Goal: Task Accomplishment & Management: Manage account settings

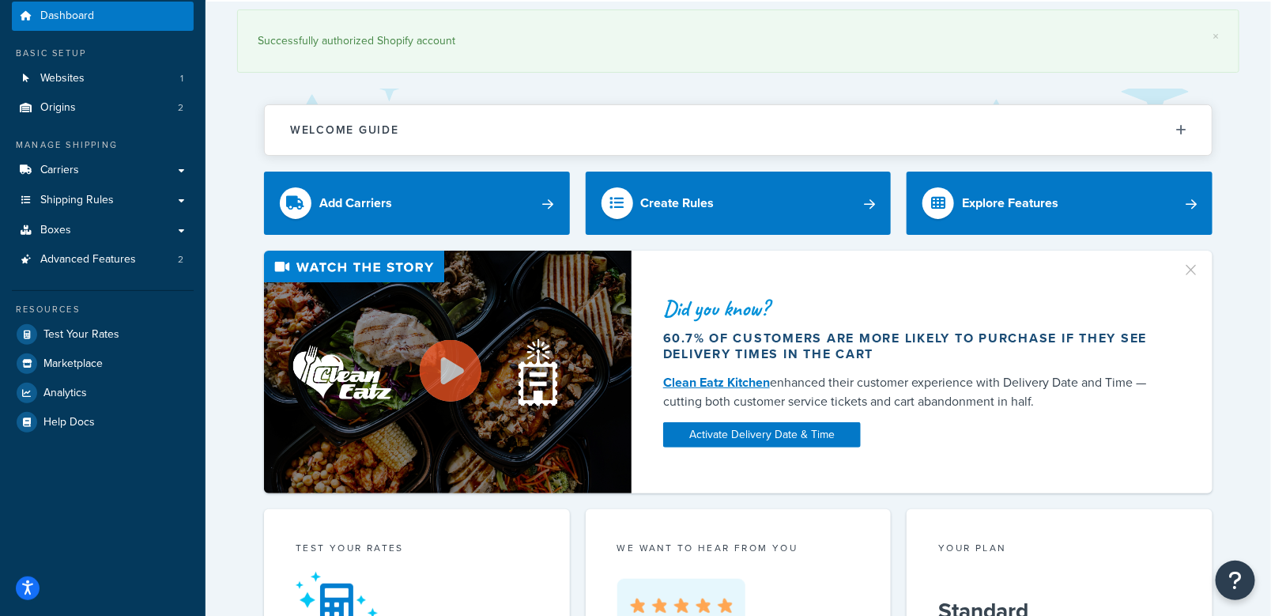
scroll to position [79, 0]
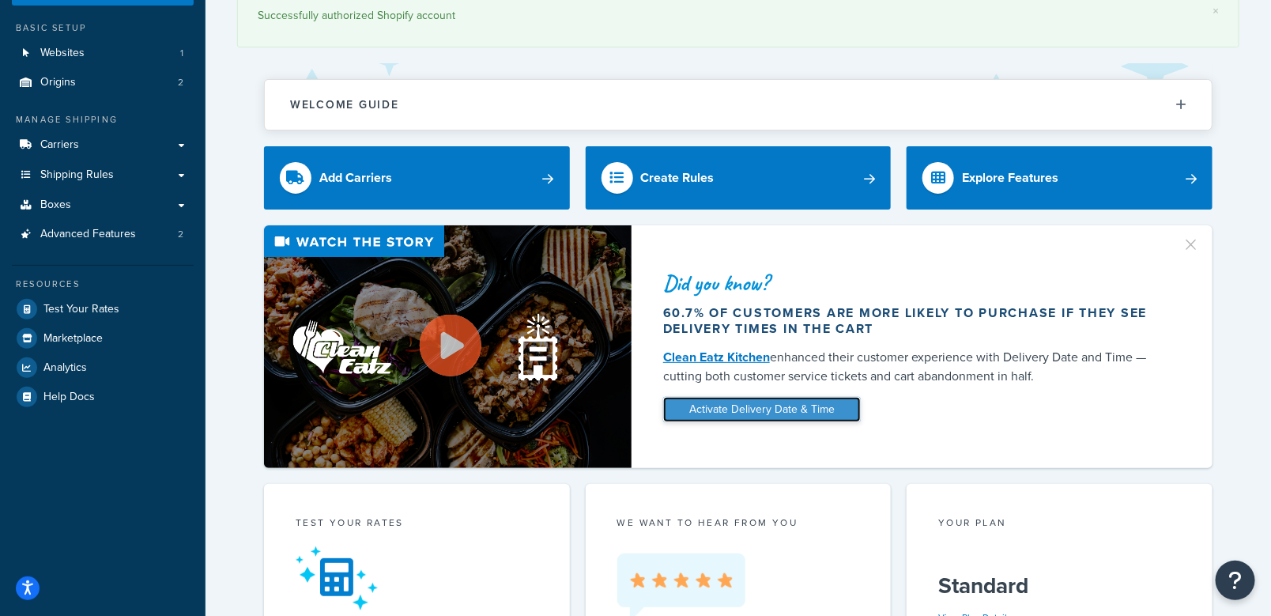
click at [802, 414] on link "Activate Delivery Date & Time" at bounding box center [762, 409] width 198 height 25
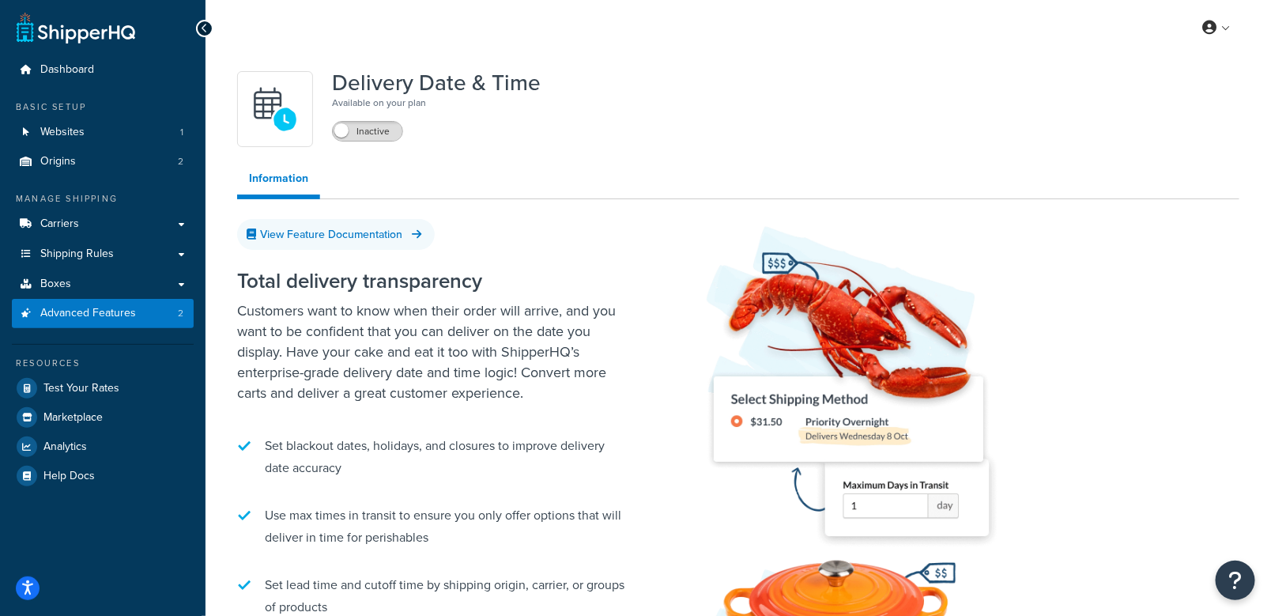
click at [345, 130] on span at bounding box center [341, 130] width 14 height 14
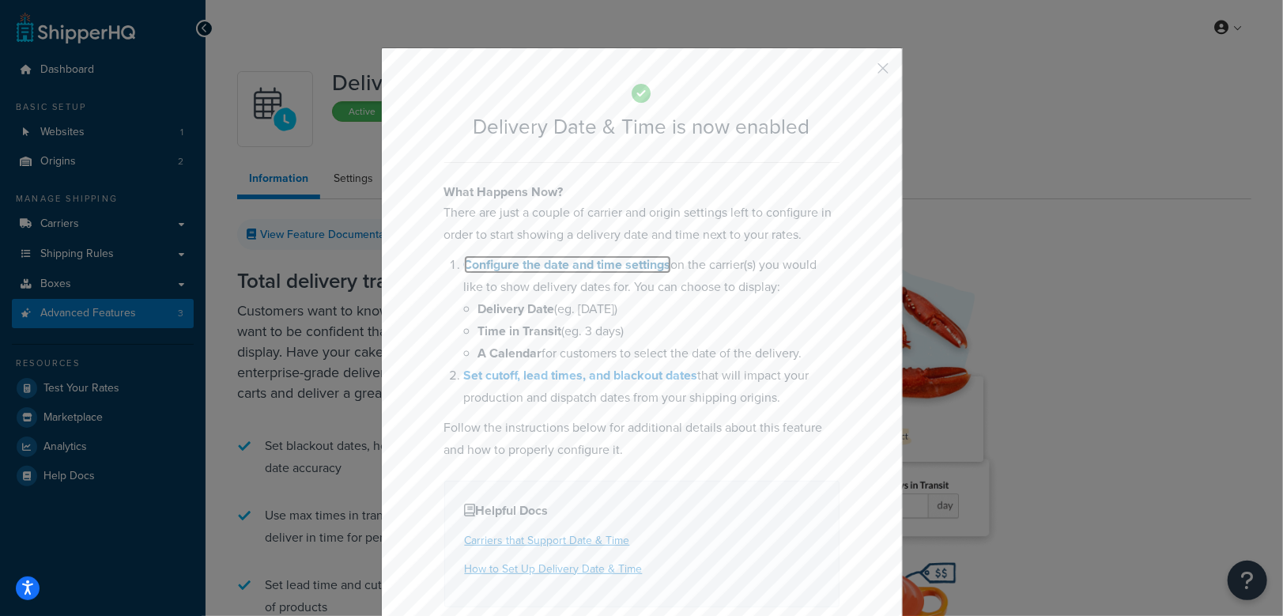
click at [544, 264] on link "Configure the date and time settings" at bounding box center [567, 264] width 207 height 18
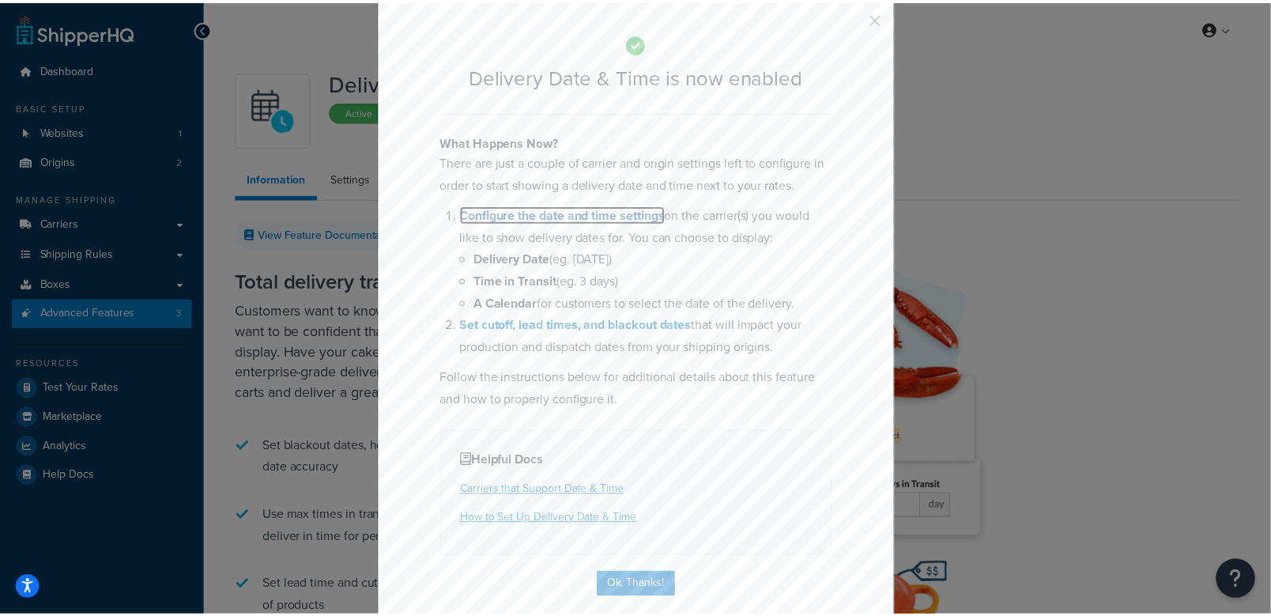
scroll to position [64, 0]
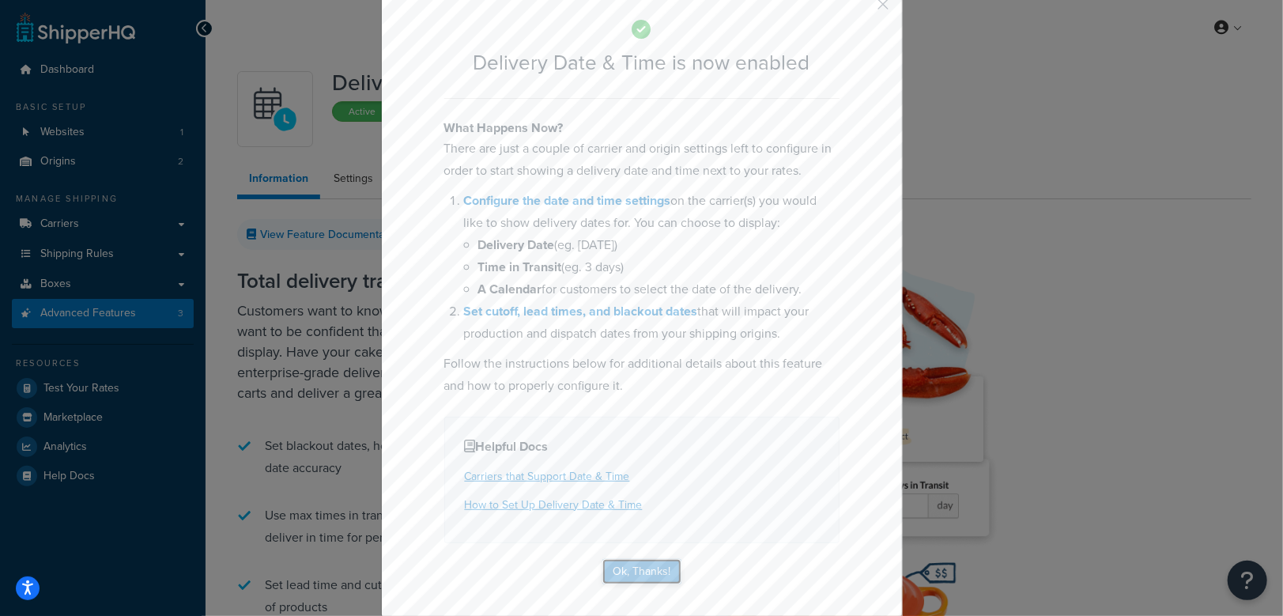
click at [642, 563] on button "Ok, Thanks!" at bounding box center [641, 571] width 79 height 25
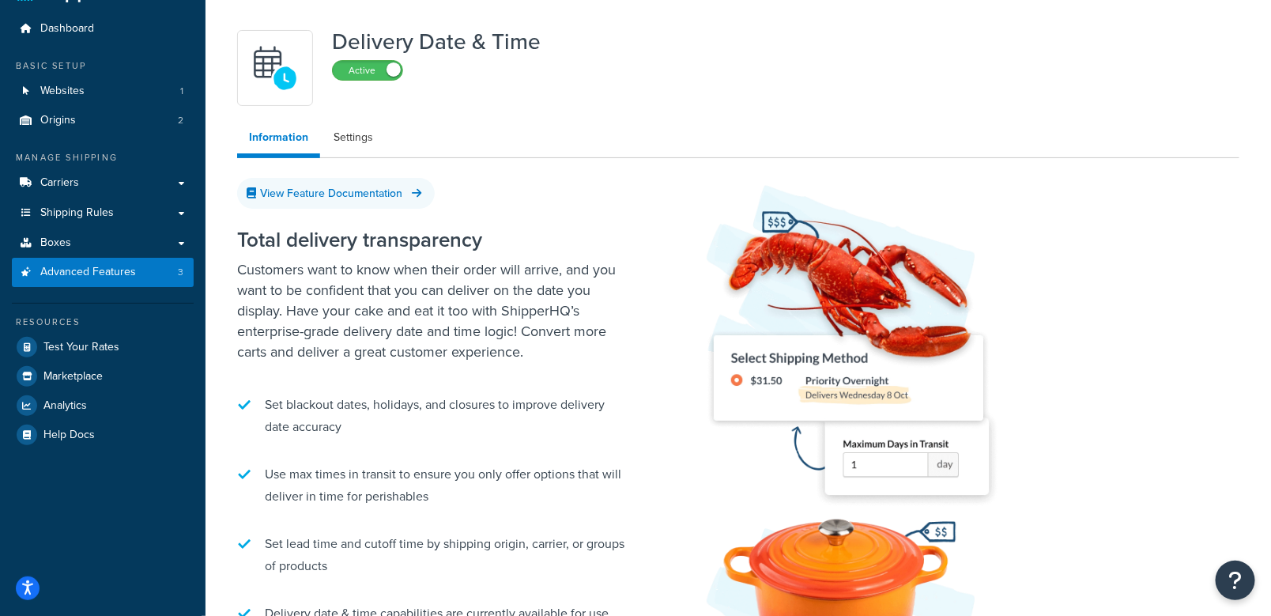
scroll to position [26, 0]
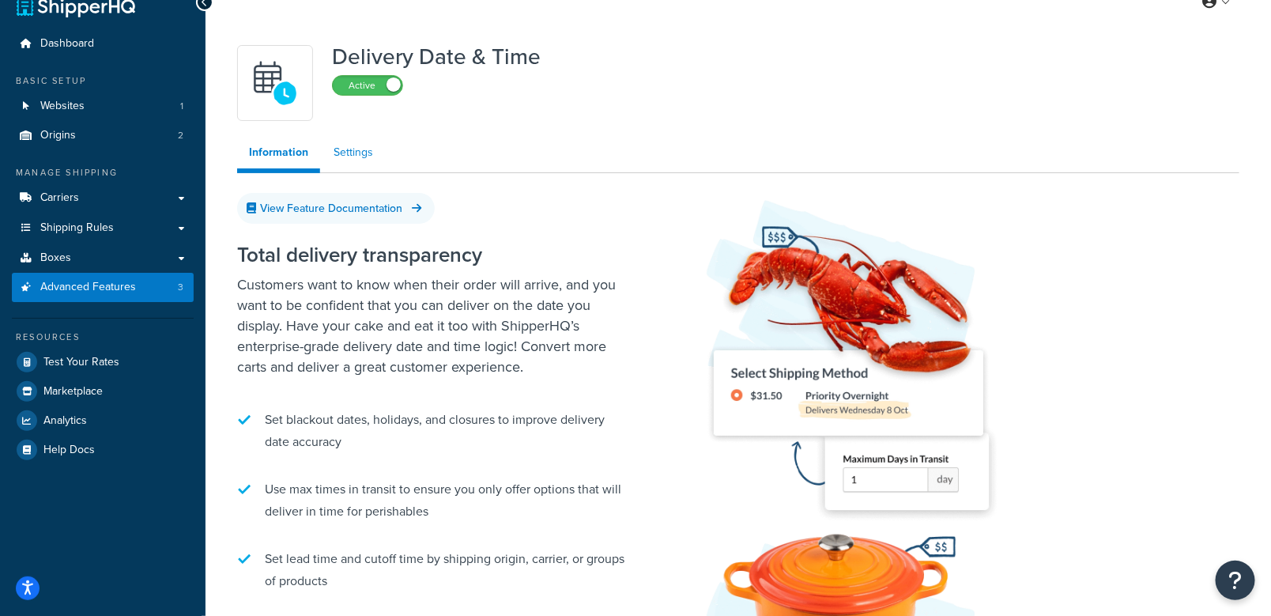
click at [353, 154] on link "Settings" at bounding box center [353, 153] width 63 height 32
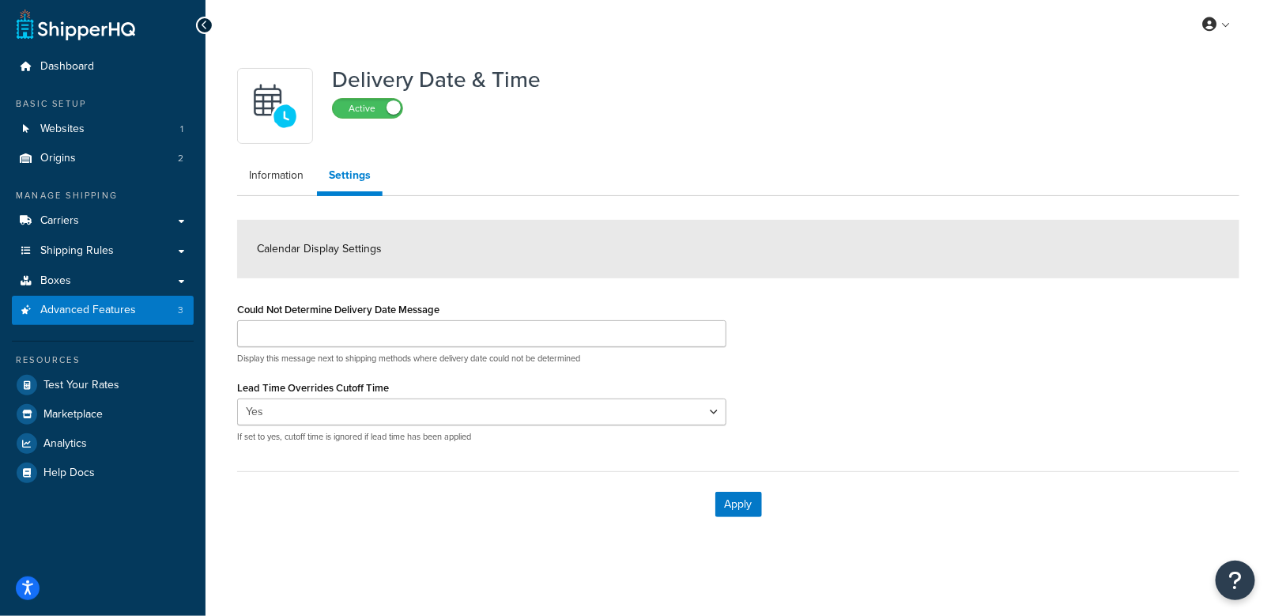
scroll to position [2, 0]
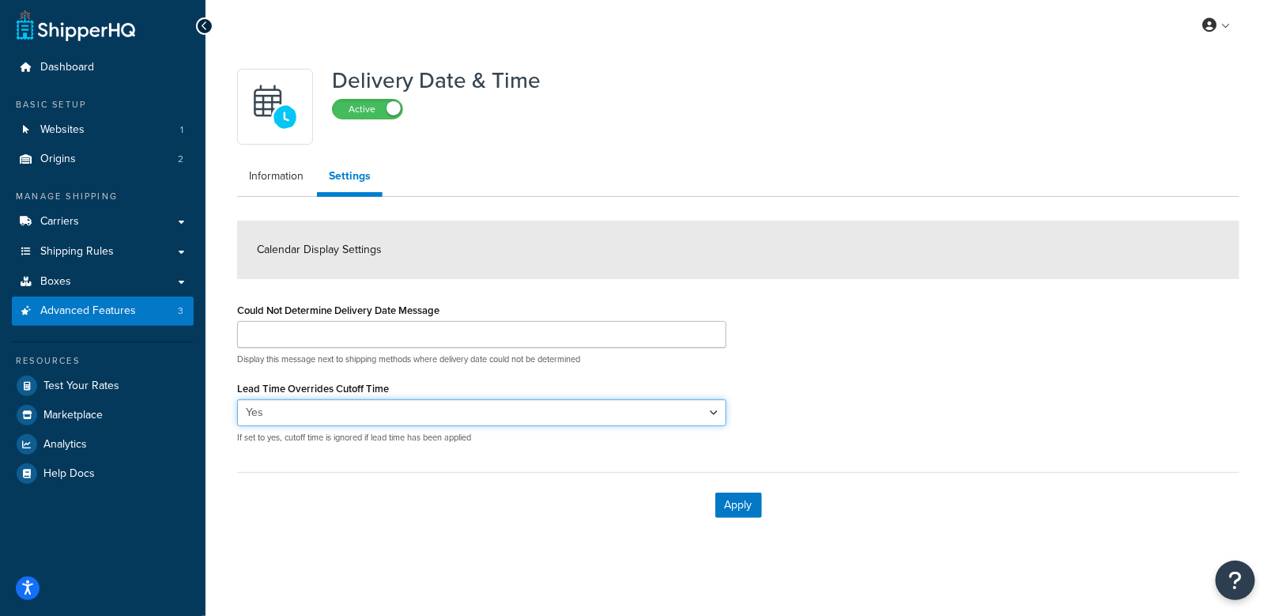
click at [706, 413] on select "Yes No" at bounding box center [481, 412] width 489 height 27
select select "false"
click at [237, 399] on select "Yes No" at bounding box center [481, 412] width 489 height 27
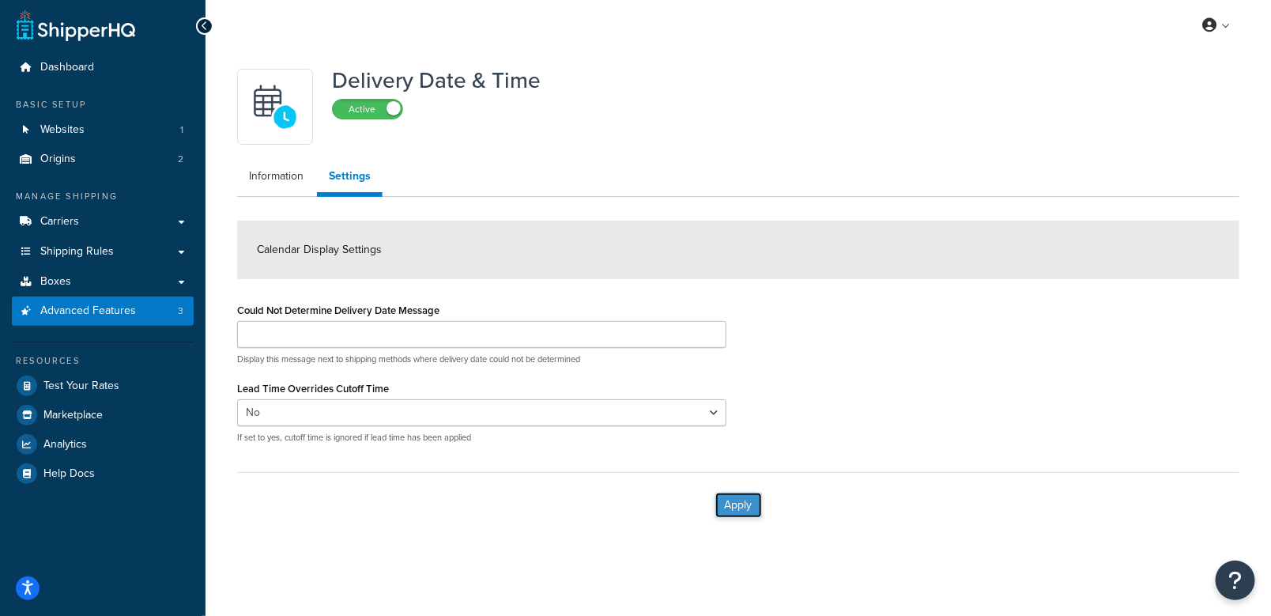
click at [749, 505] on button "Apply" at bounding box center [738, 504] width 47 height 25
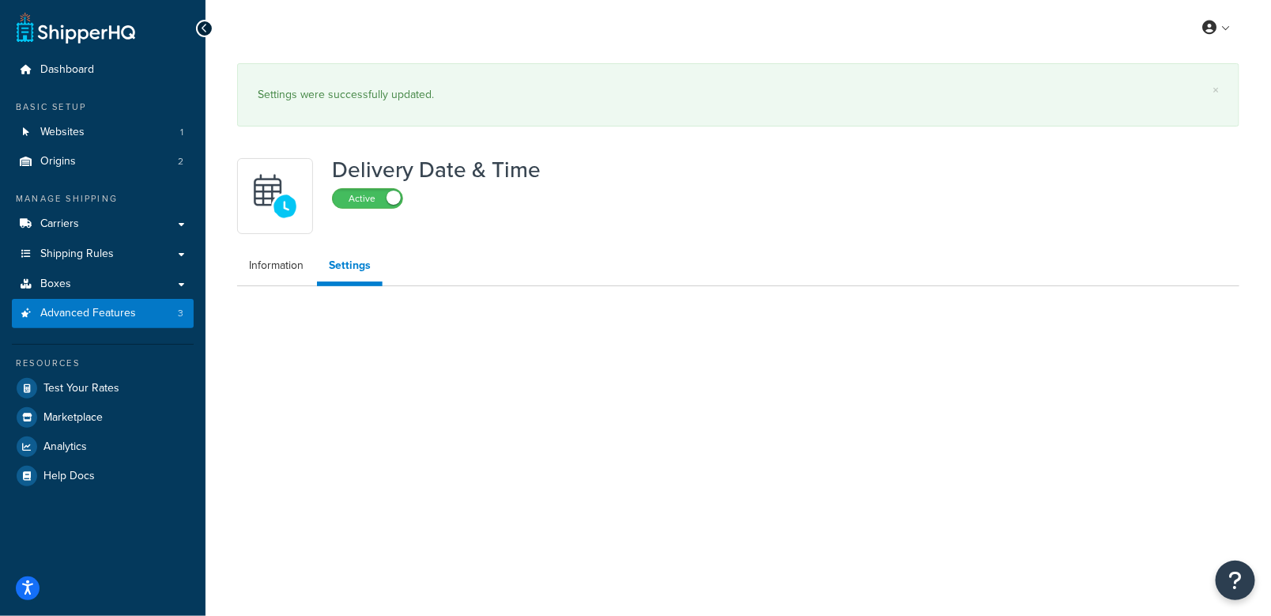
scroll to position [0, 0]
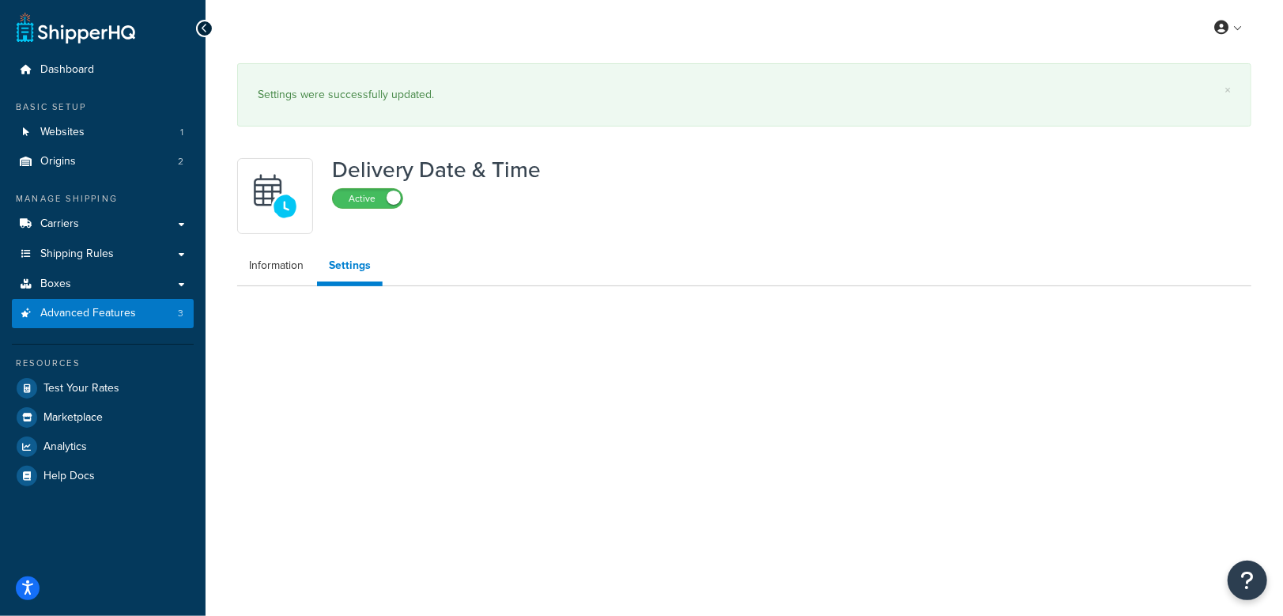
select select "false"
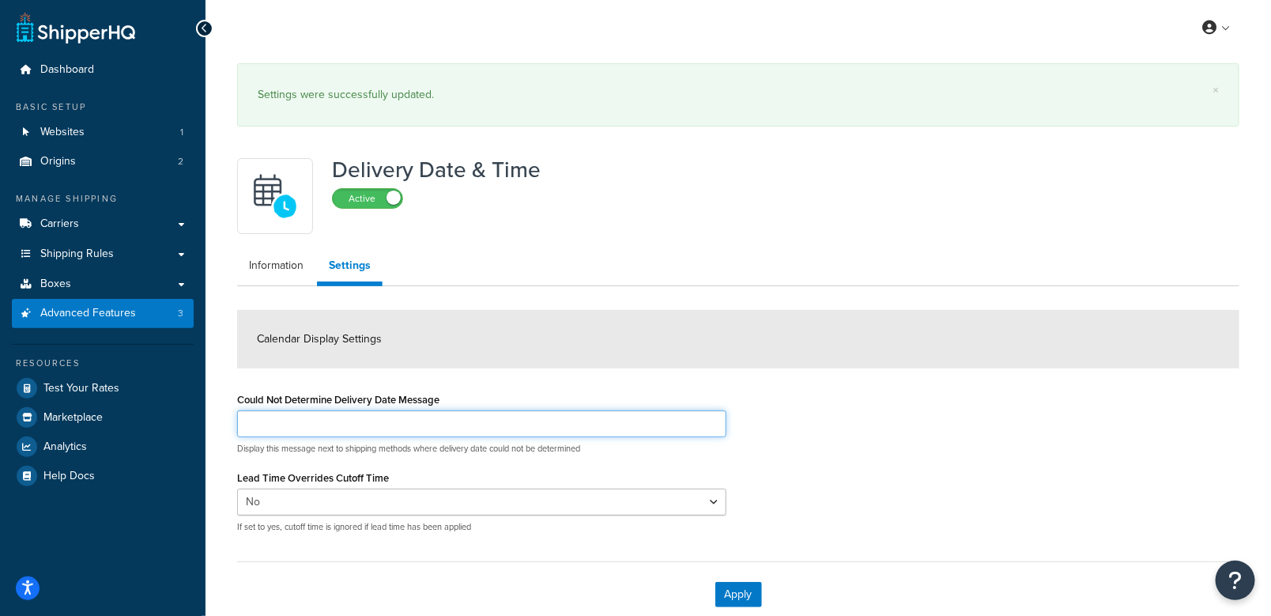
click at [388, 427] on input "Could Not Determine Delivery Date Message" at bounding box center [481, 423] width 489 height 27
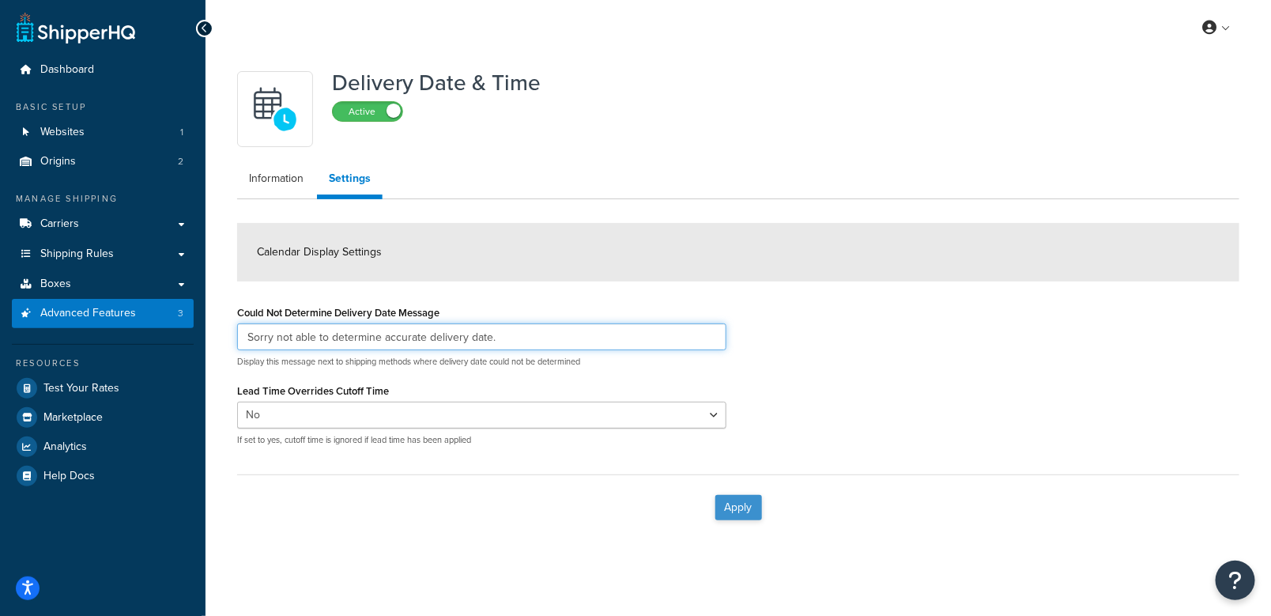
type input "Sorry not able to determine accurate delivery date."
click at [735, 499] on button "Apply" at bounding box center [738, 507] width 47 height 25
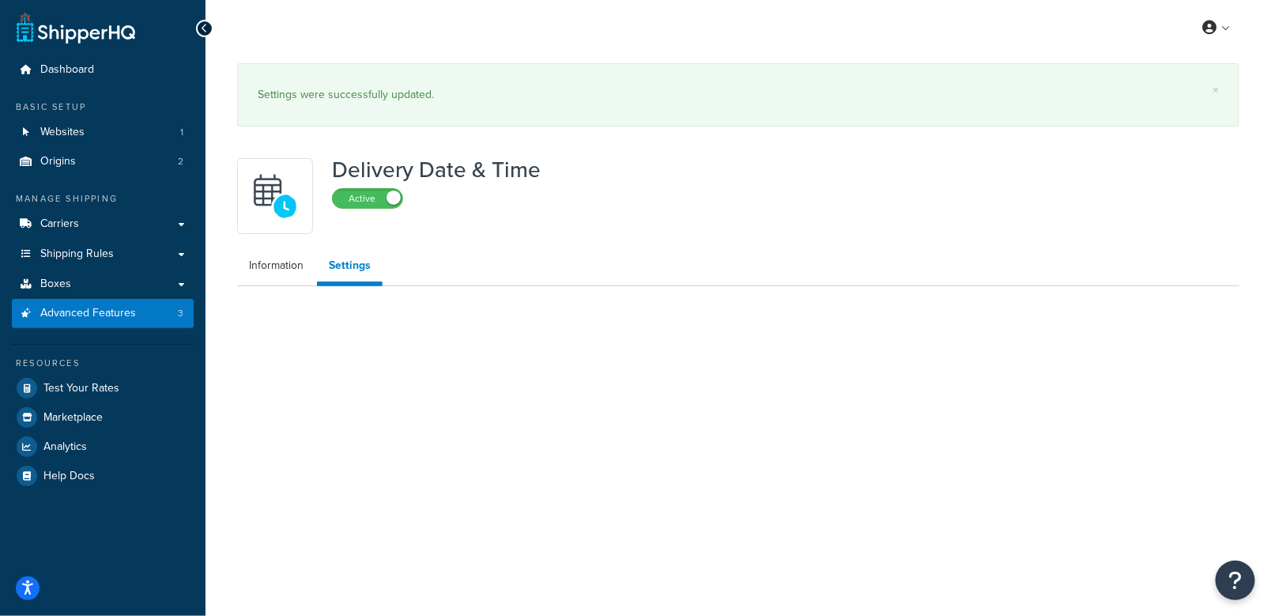
select select "false"
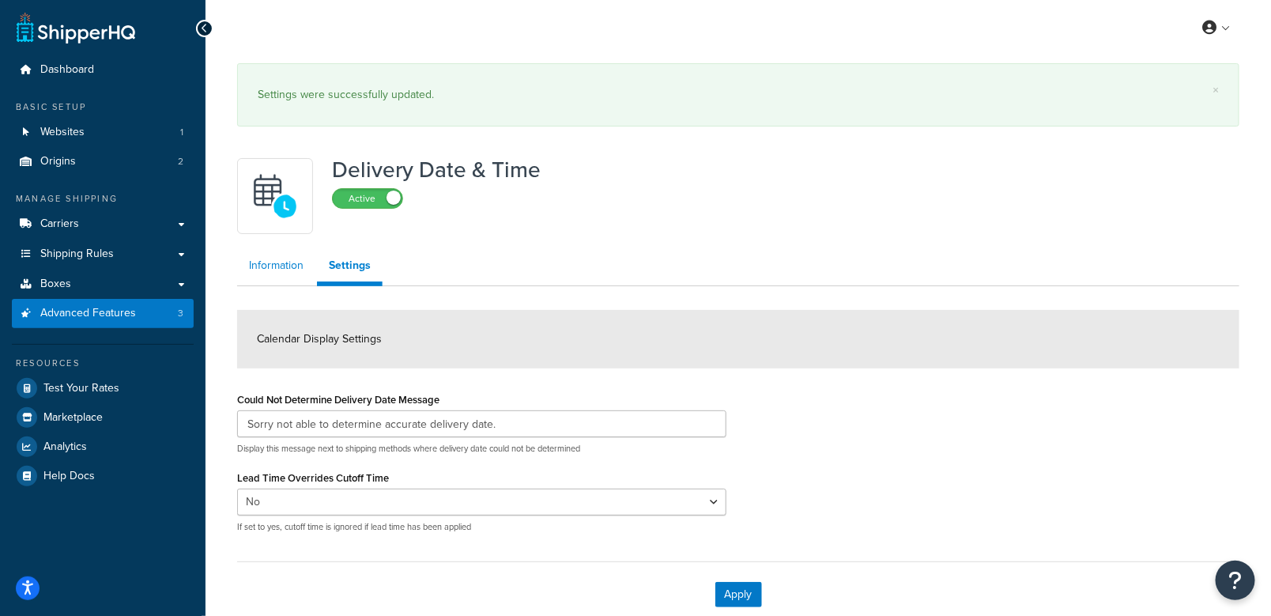
click at [272, 276] on link "Information" at bounding box center [276, 266] width 78 height 32
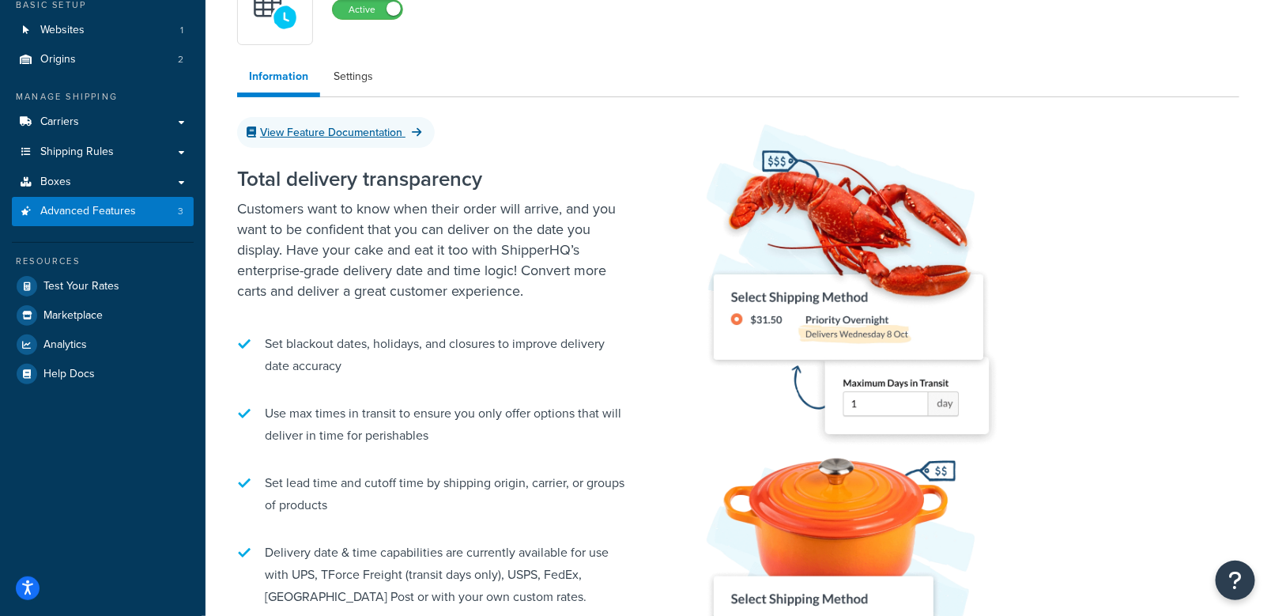
scroll to position [79, 0]
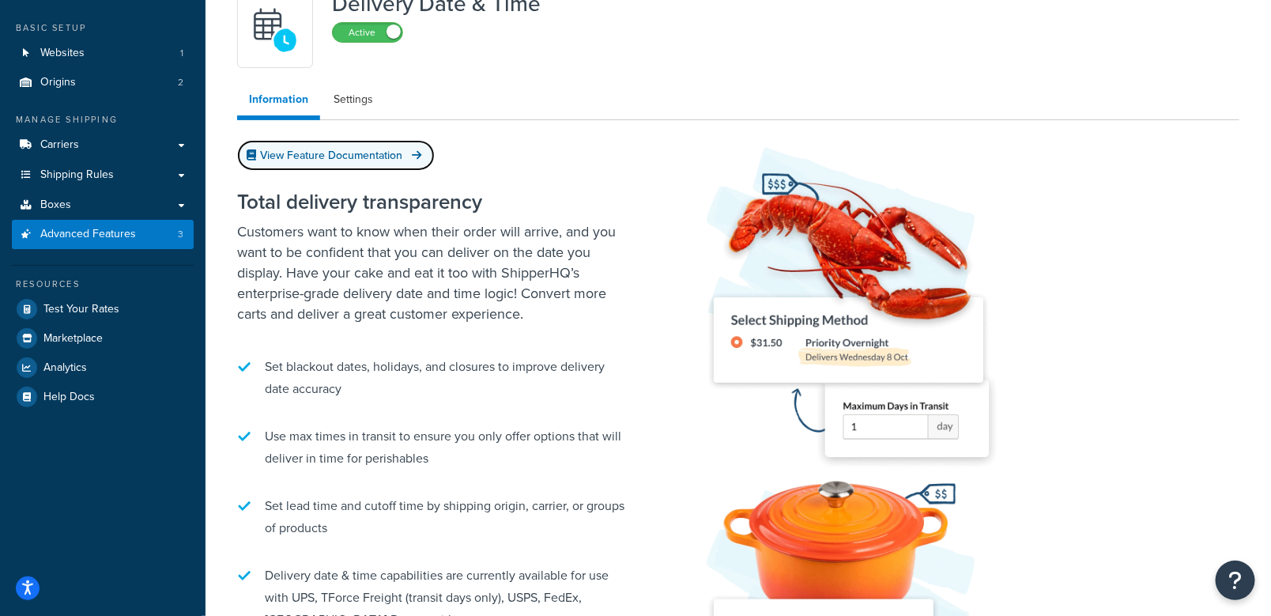
click at [319, 163] on link "View Feature Documentation" at bounding box center [336, 155] width 198 height 31
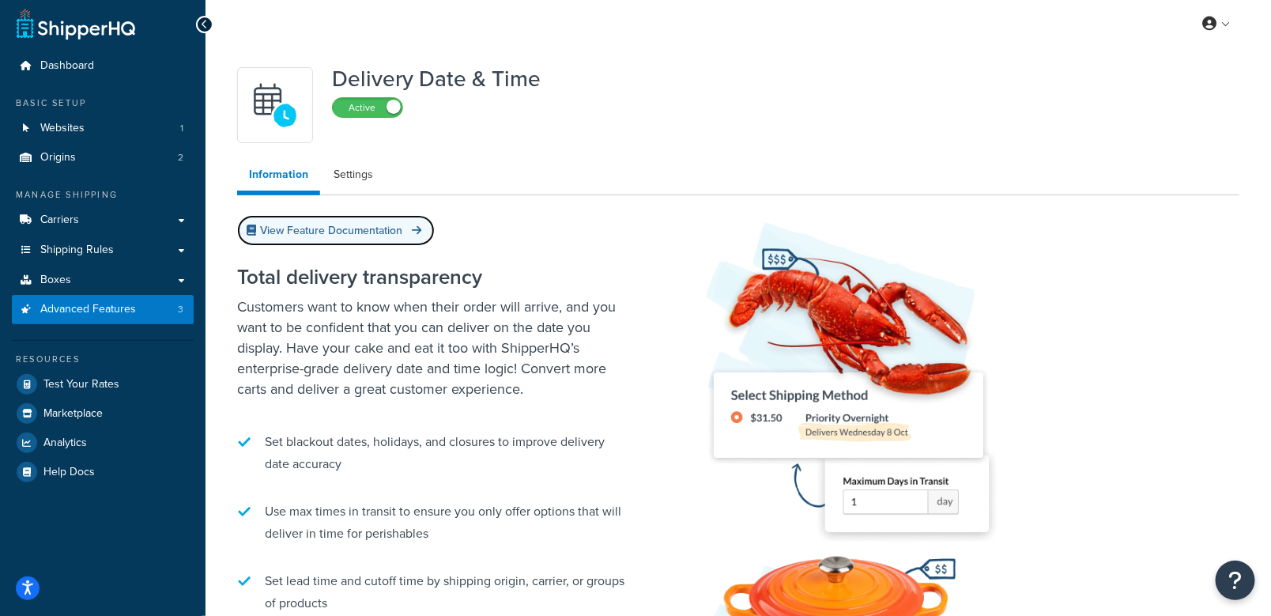
scroll to position [0, 0]
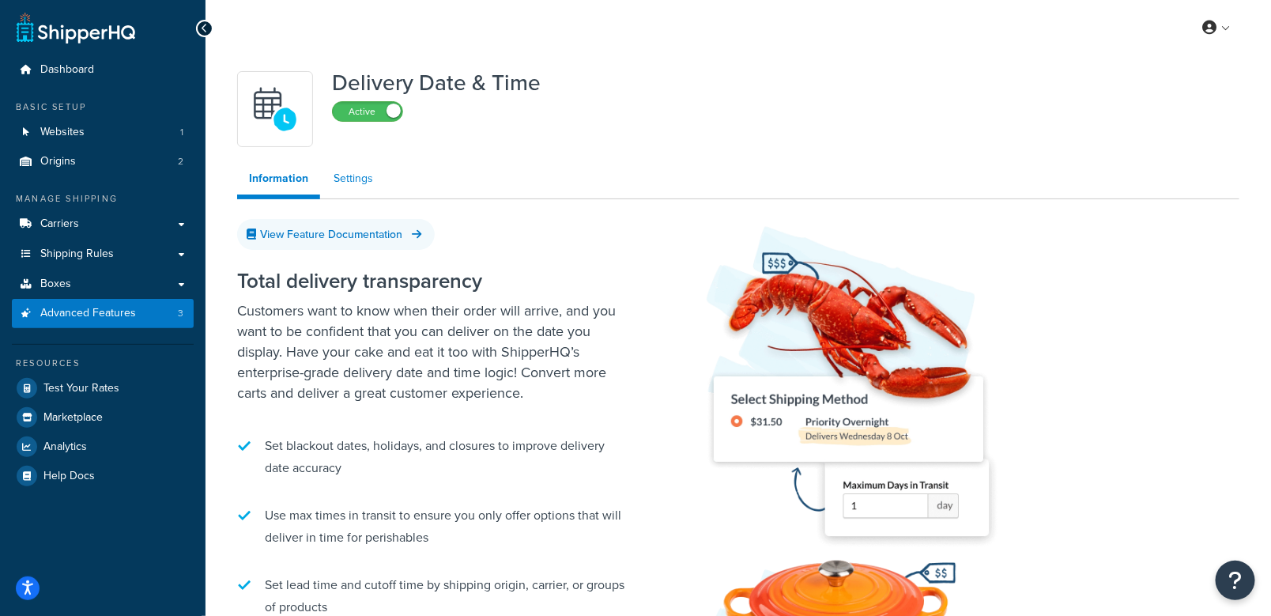
click at [354, 180] on link "Settings" at bounding box center [353, 179] width 63 height 32
select select "false"
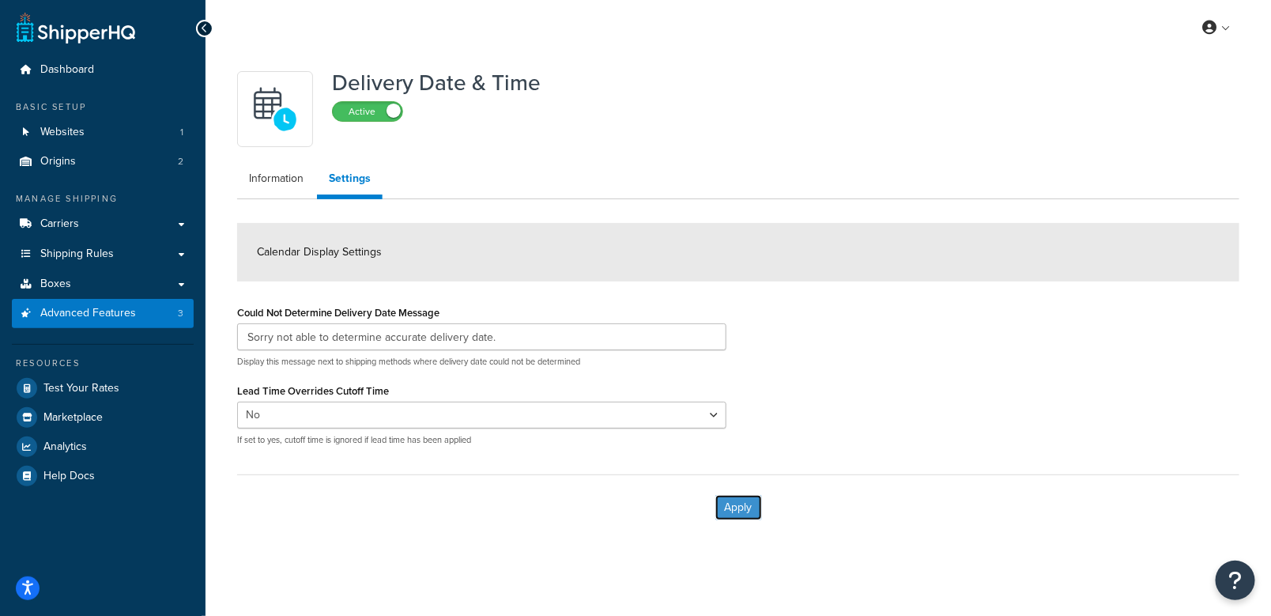
click at [744, 498] on button "Apply" at bounding box center [738, 507] width 47 height 25
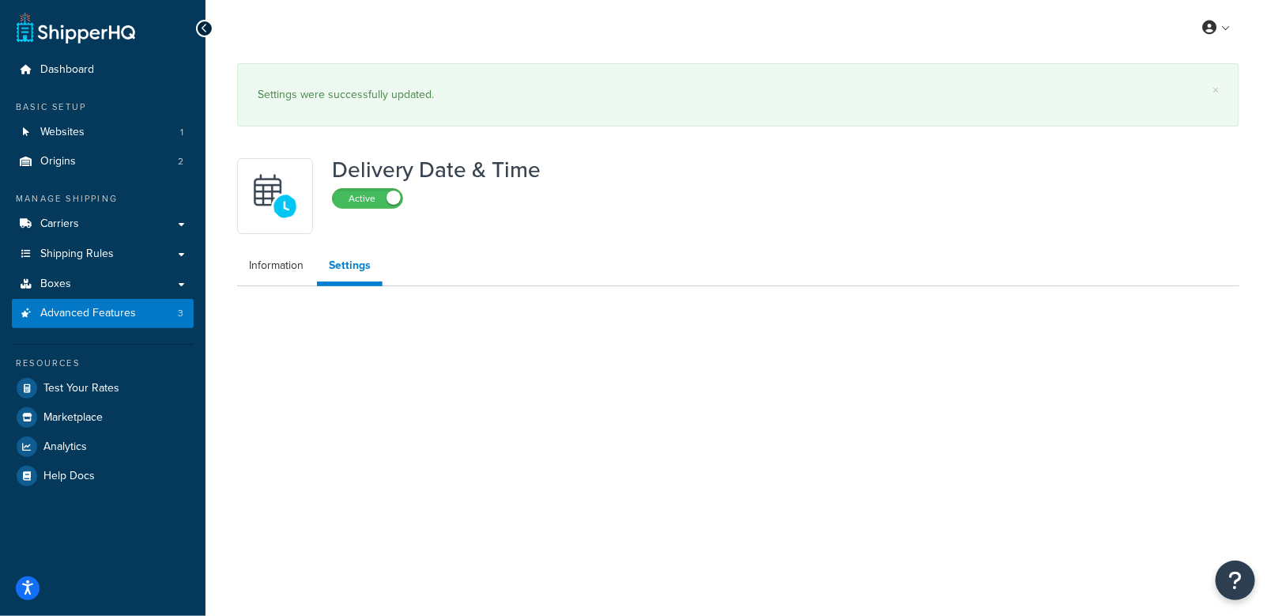
select select "false"
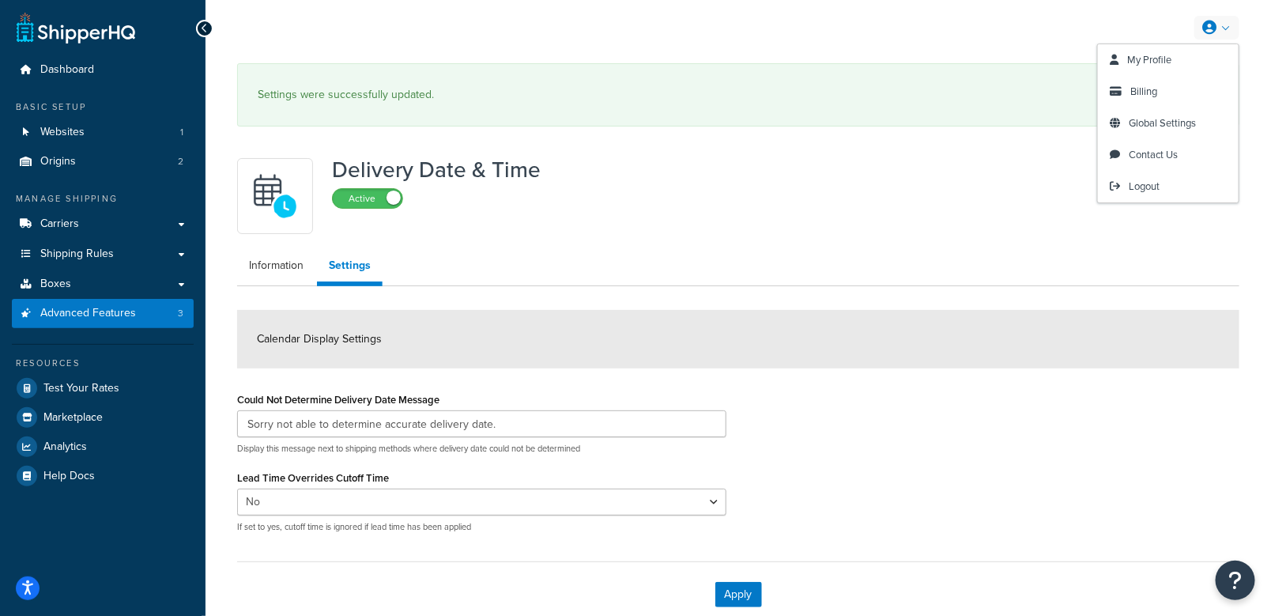
click at [1222, 33] on link at bounding box center [1216, 28] width 45 height 24
click at [834, 206] on div "Delivery Date & Time Active" at bounding box center [738, 196] width 1002 height 76
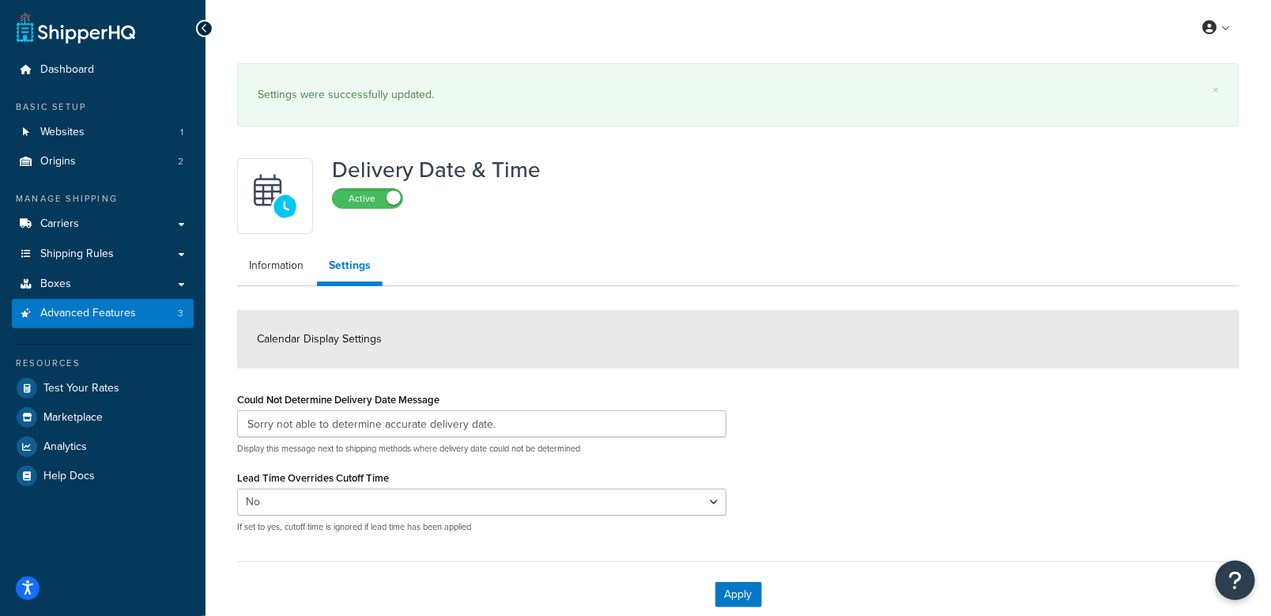
click at [283, 202] on img at bounding box center [274, 195] width 55 height 55
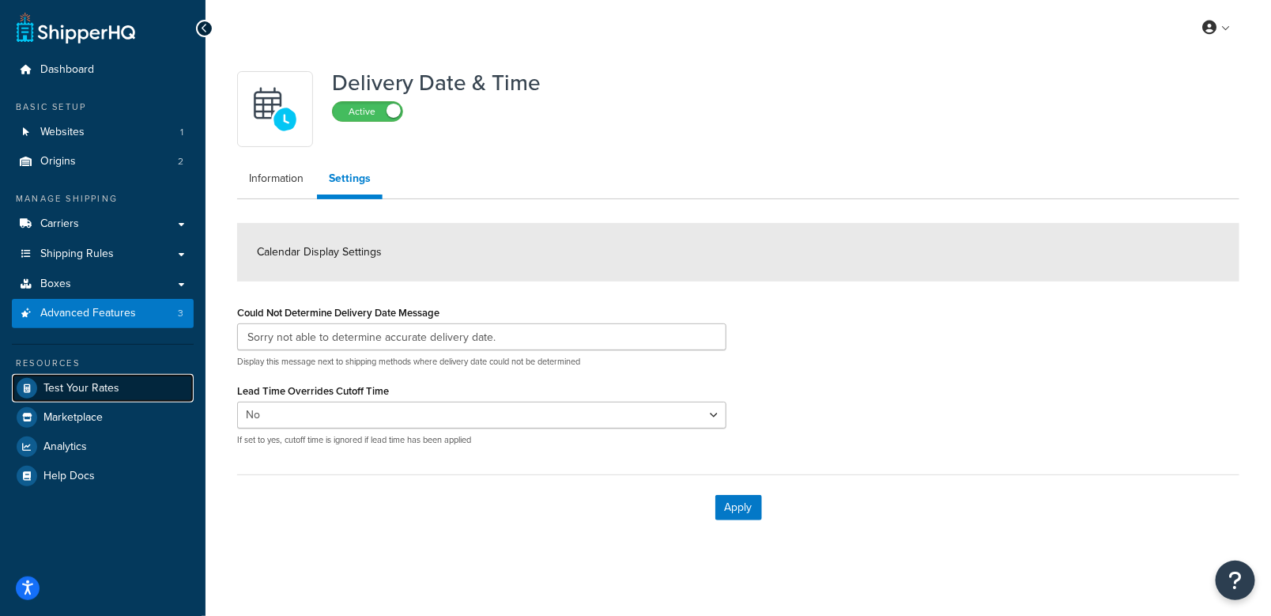
click at [92, 387] on span "Test Your Rates" at bounding box center [81, 388] width 76 height 13
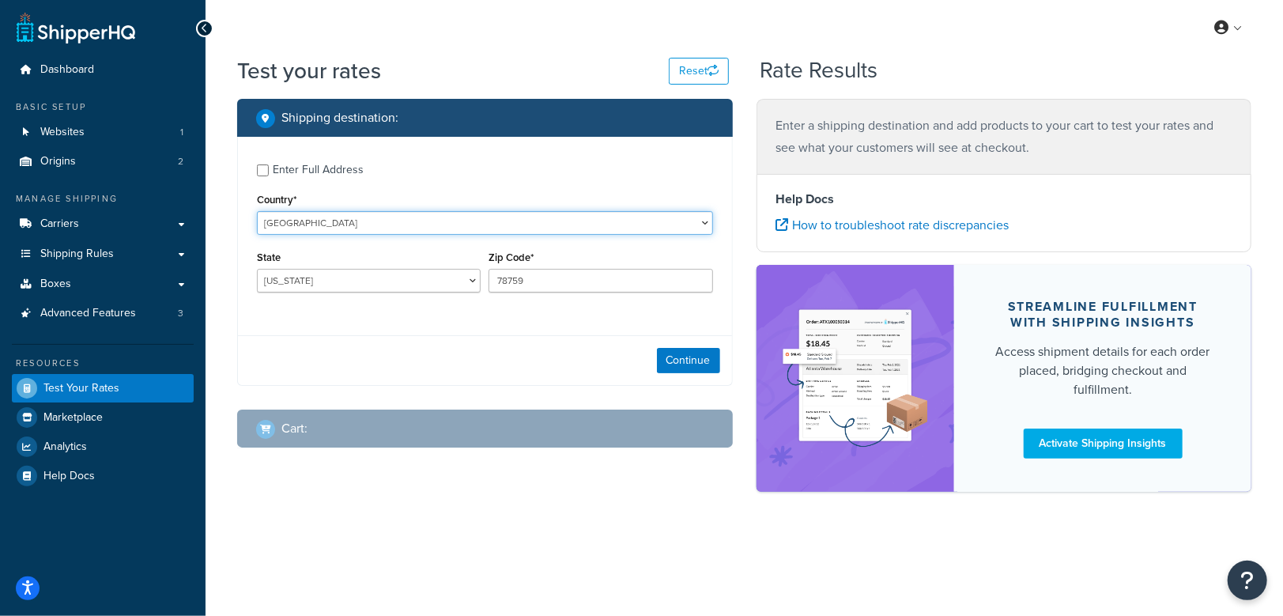
click at [307, 222] on select "United States United Kingdom Afghanistan Åland Islands Albania Algeria American…" at bounding box center [485, 223] width 456 height 24
click at [257, 211] on select "United States United Kingdom Afghanistan Åland Islands Albania Algeria American…" at bounding box center [485, 223] width 456 height 24
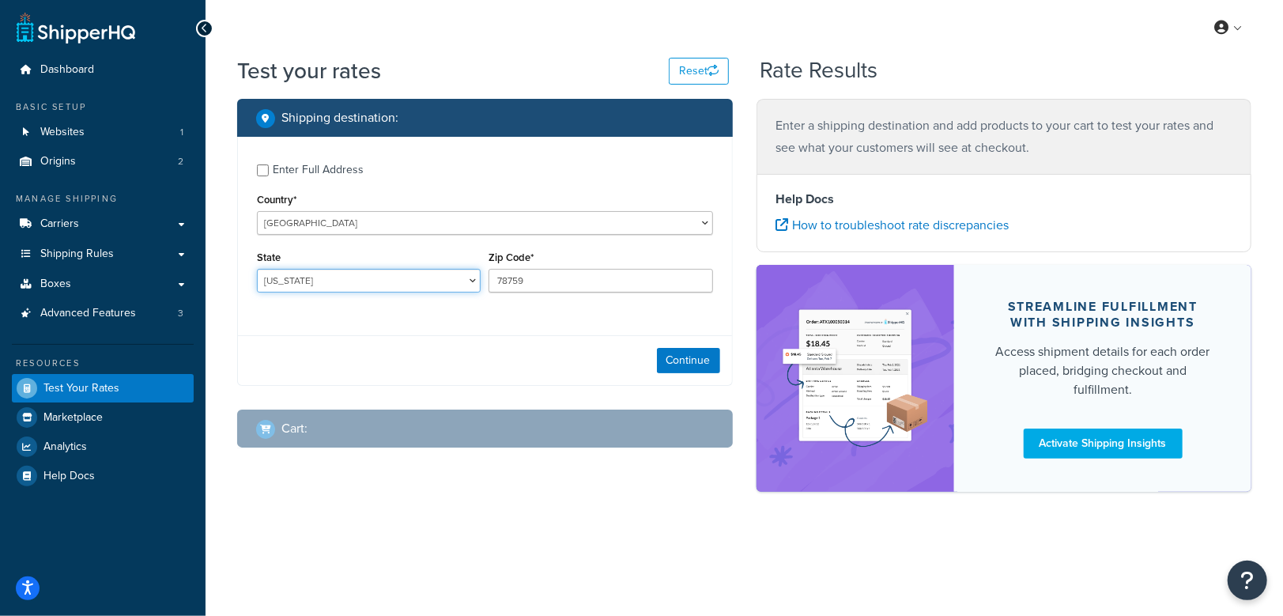
click at [296, 273] on select "Alabama Alaska American Samoa Arizona Arkansas Armed Forces Americas Armed Forc…" at bounding box center [369, 281] width 224 height 24
select select "UT"
click at [257, 269] on select "Alabama Alaska American Samoa Arizona Arkansas Armed Forces Americas Armed Forc…" at bounding box center [369, 281] width 224 height 24
click at [533, 280] on input "78759" at bounding box center [600, 281] width 224 height 24
drag, startPoint x: 533, startPoint y: 280, endPoint x: 489, endPoint y: 278, distance: 43.5
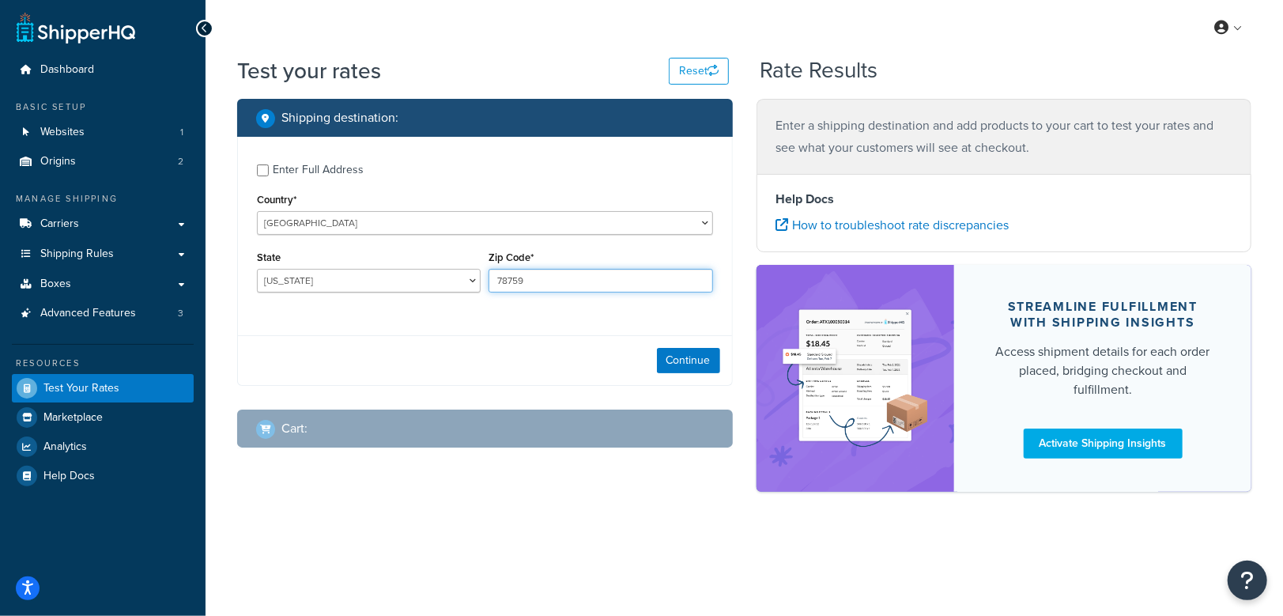
click at [489, 278] on input "78759" at bounding box center [600, 281] width 224 height 24
type input "84040"
click at [473, 325] on div "Enter Full Address Country* United States United Kingdom Afghanistan Åland Isla…" at bounding box center [484, 261] width 495 height 249
click at [682, 363] on button "Continue" at bounding box center [688, 360] width 63 height 25
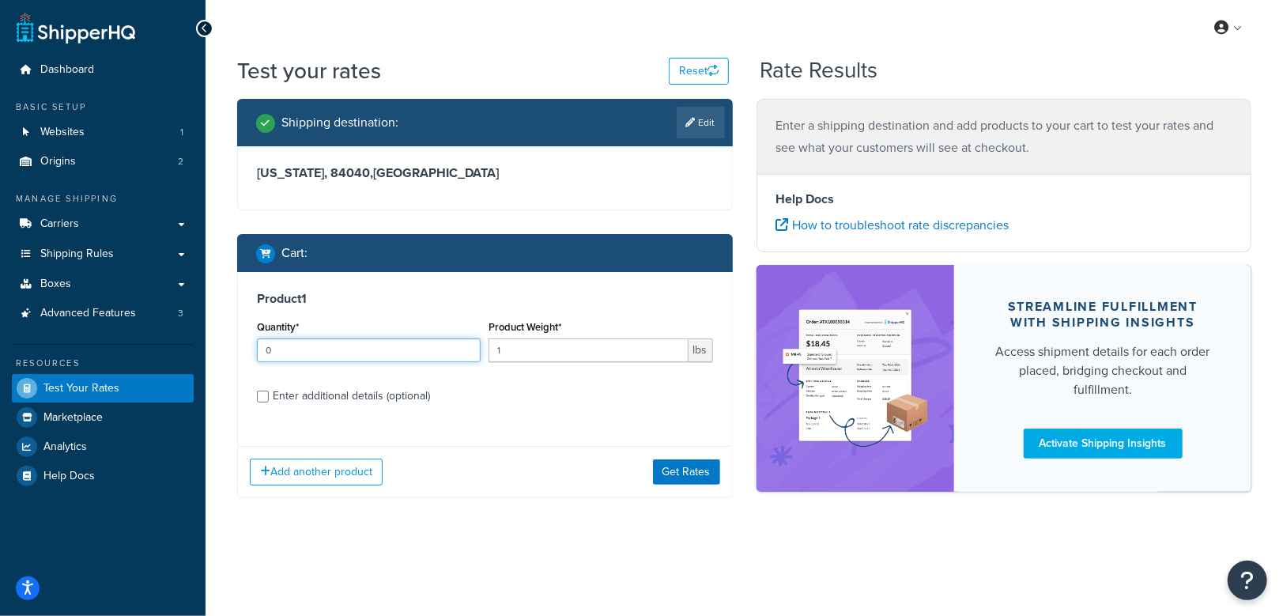
type input "0"
click at [459, 356] on input "0" at bounding box center [369, 350] width 224 height 24
click at [332, 473] on div "Add another product Get Rates" at bounding box center [485, 471] width 494 height 51
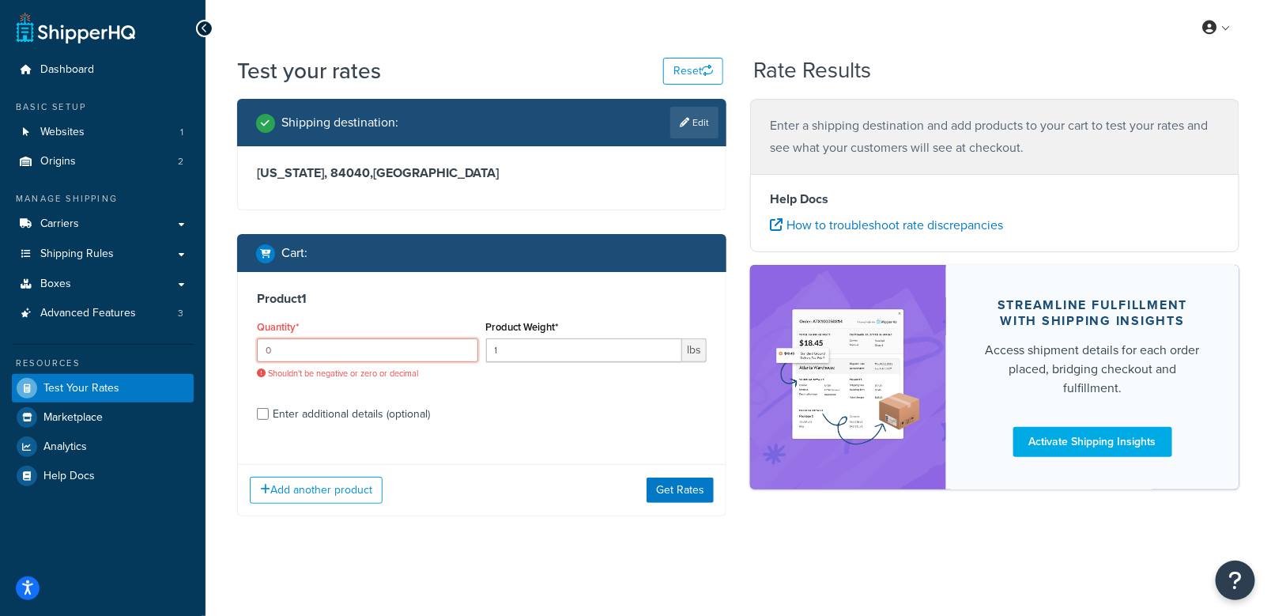
click at [371, 358] on input "0" at bounding box center [367, 350] width 221 height 24
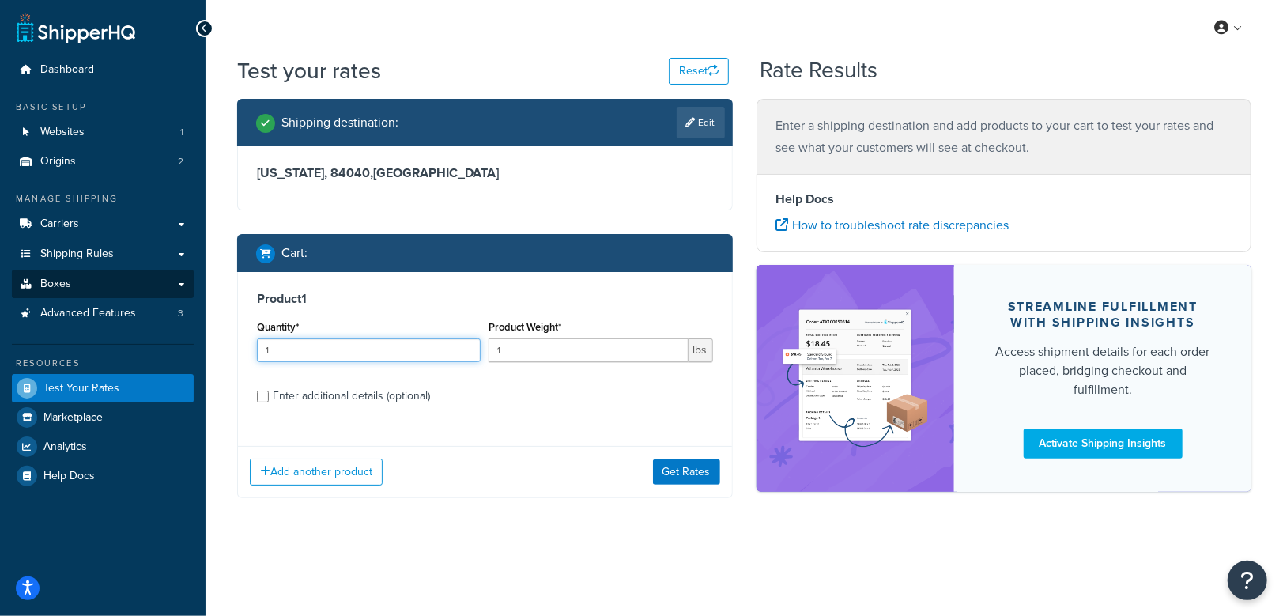
type input "1"
click at [108, 290] on link "Boxes" at bounding box center [103, 283] width 182 height 29
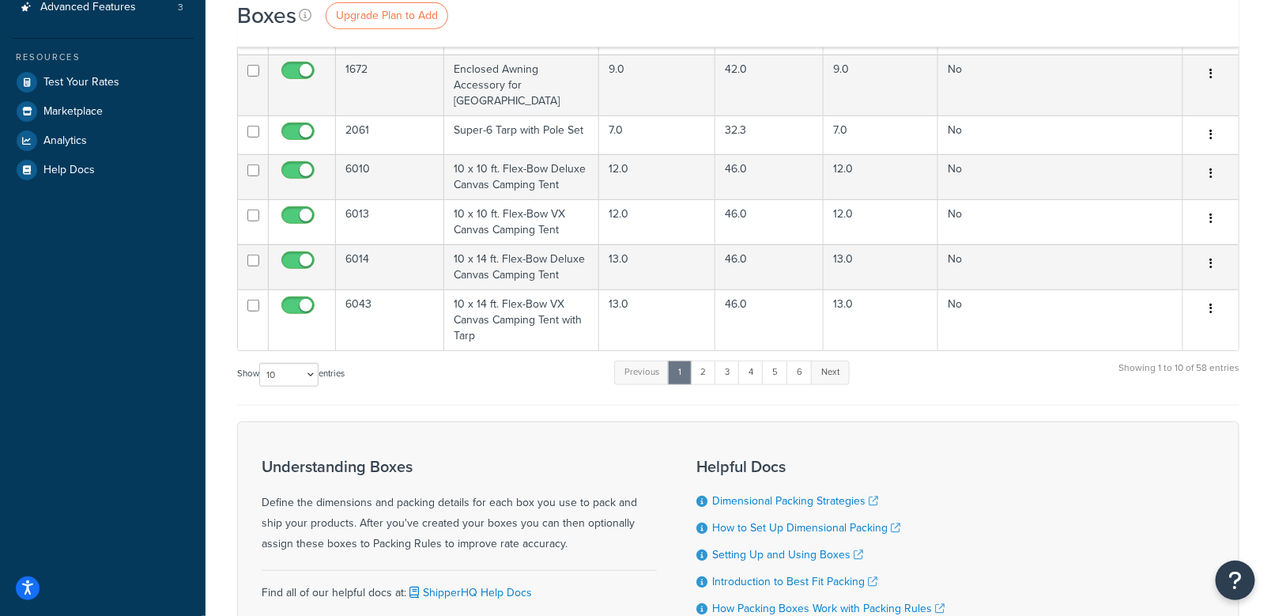
scroll to position [395, 0]
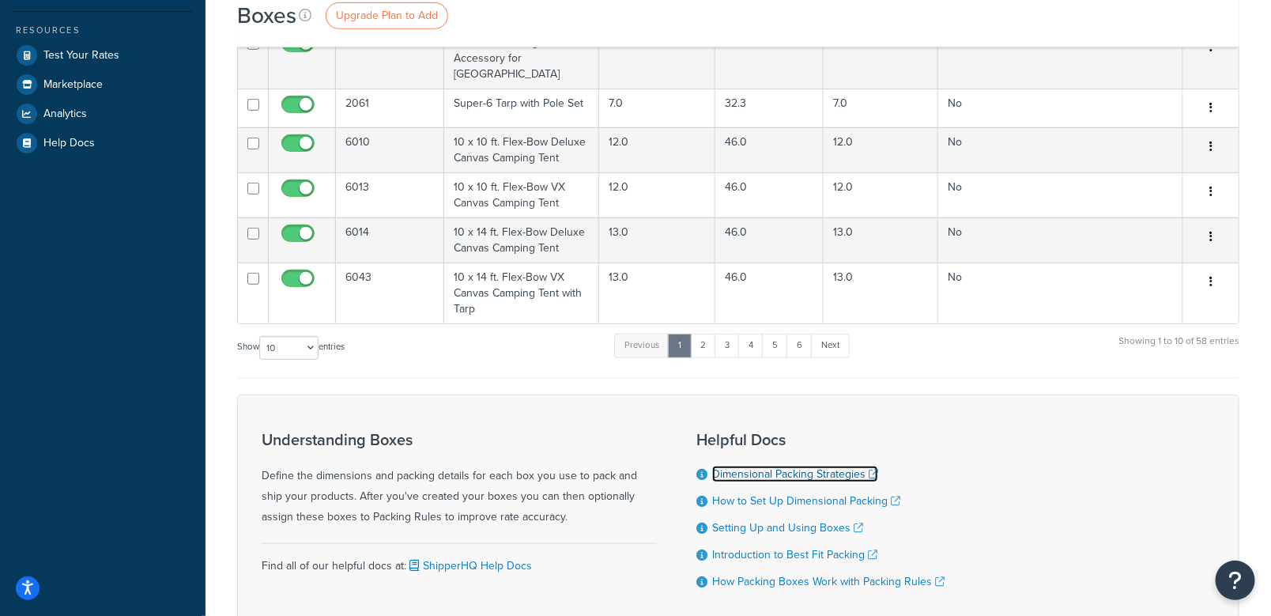
click at [823, 465] on link "Dimensional Packing Strategies" at bounding box center [795, 473] width 166 height 17
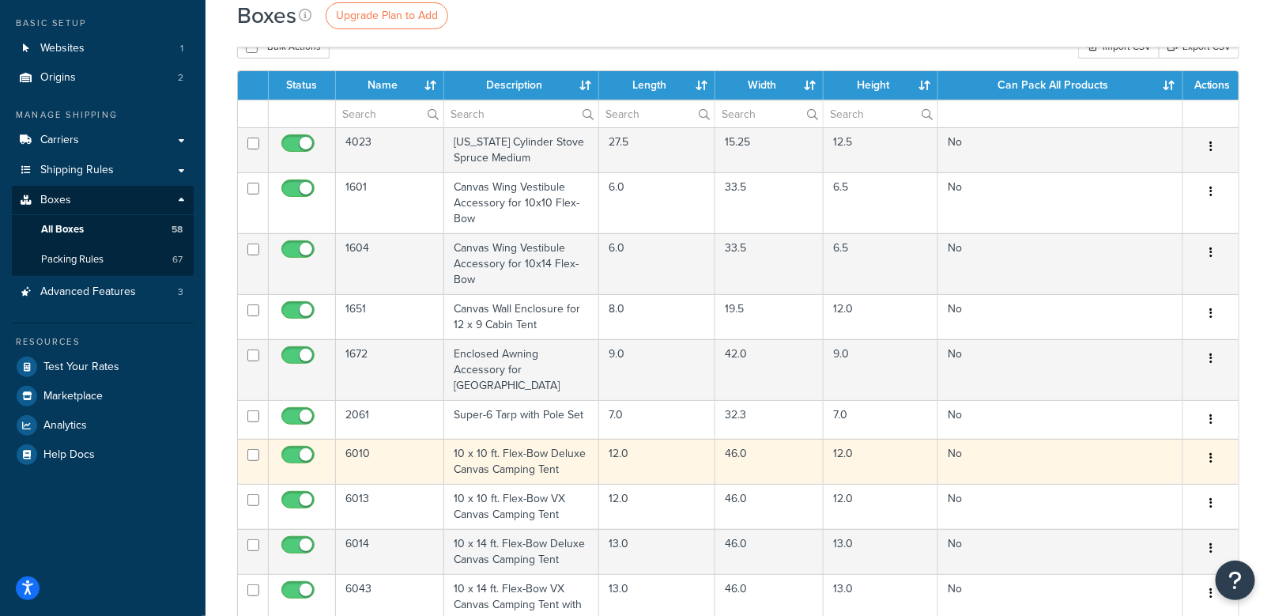
scroll to position [0, 0]
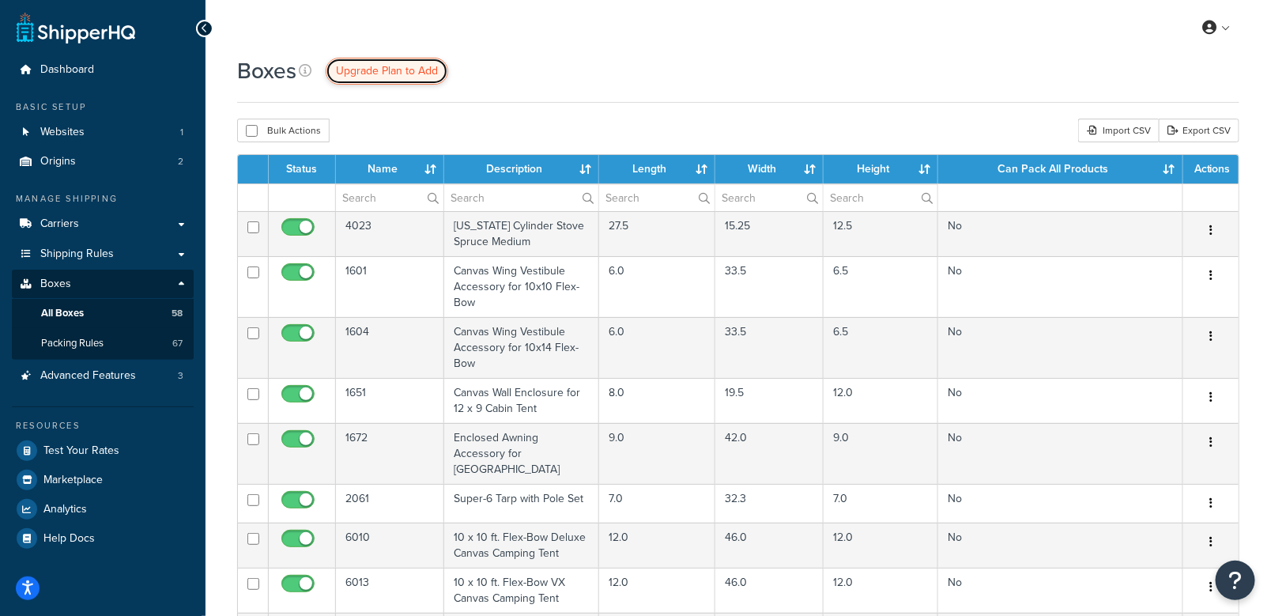
click at [399, 73] on span "Upgrade Plan to Add" at bounding box center [387, 70] width 102 height 17
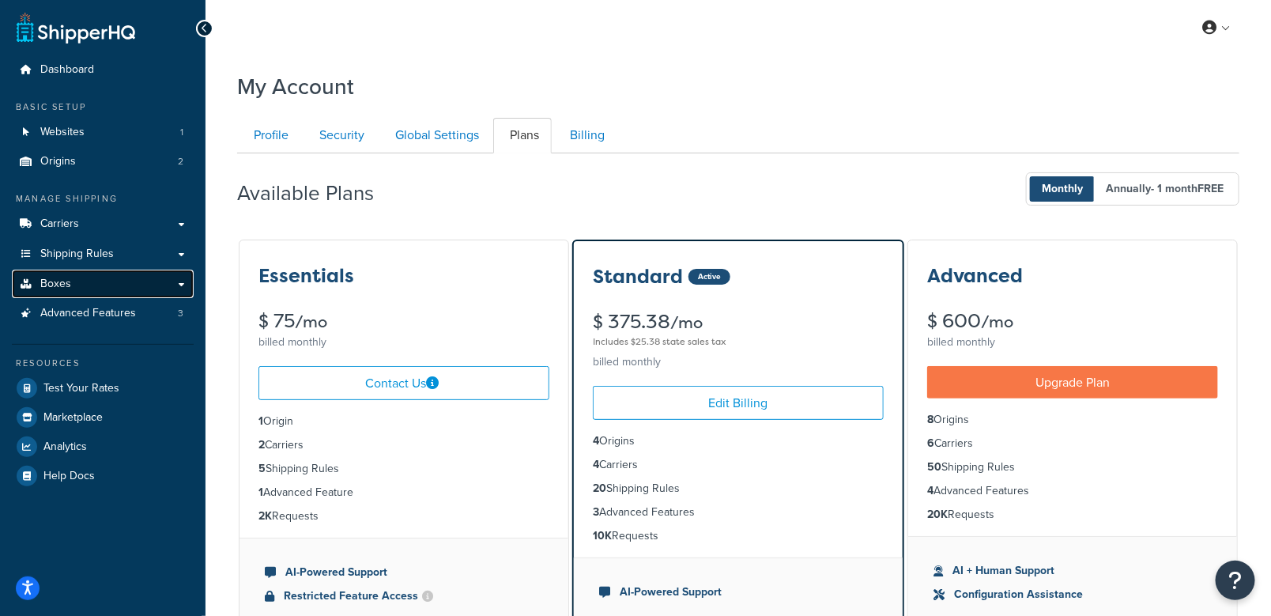
click at [184, 281] on link "Boxes" at bounding box center [103, 283] width 182 height 29
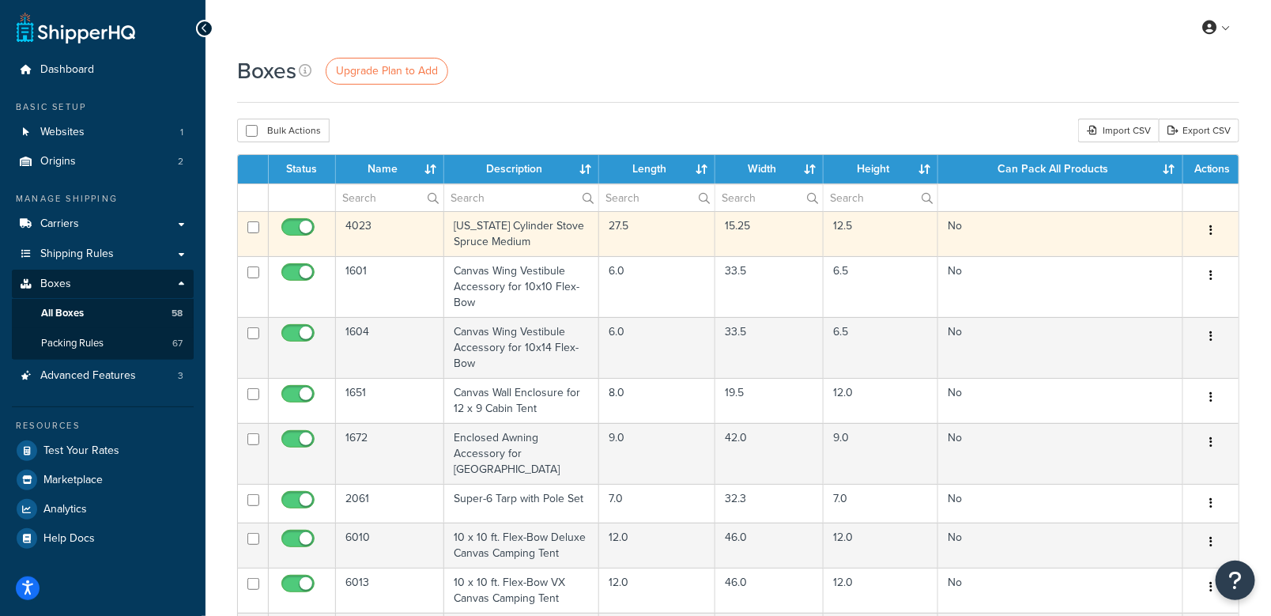
click at [1210, 228] on icon "button" at bounding box center [1210, 229] width 3 height 11
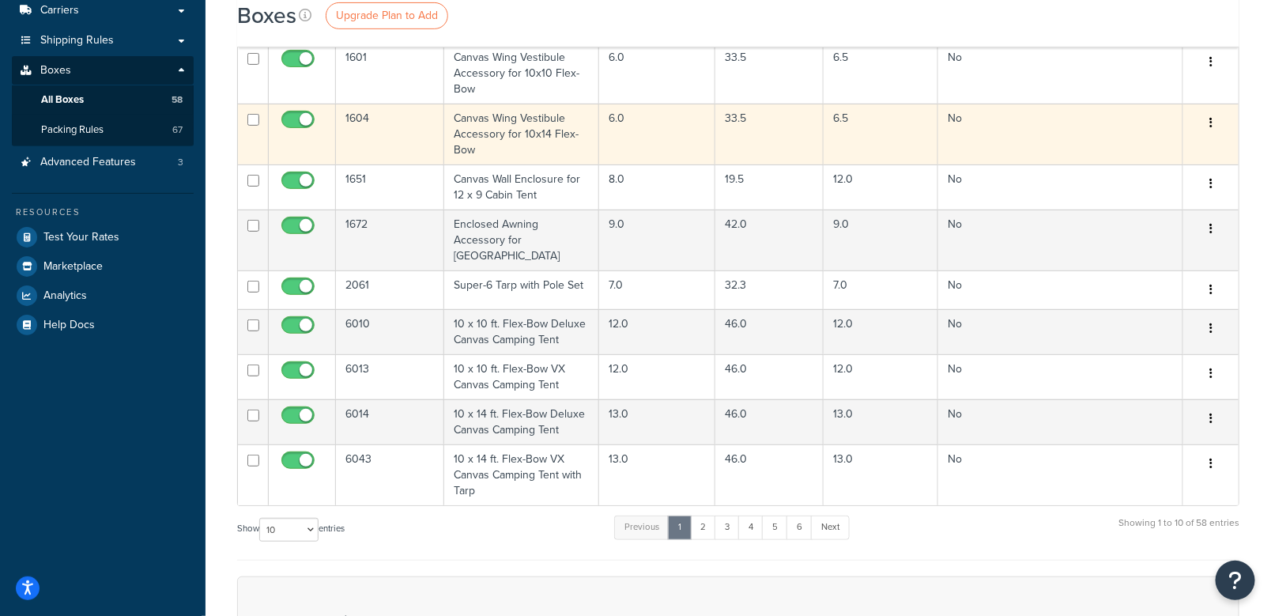
scroll to position [237, 0]
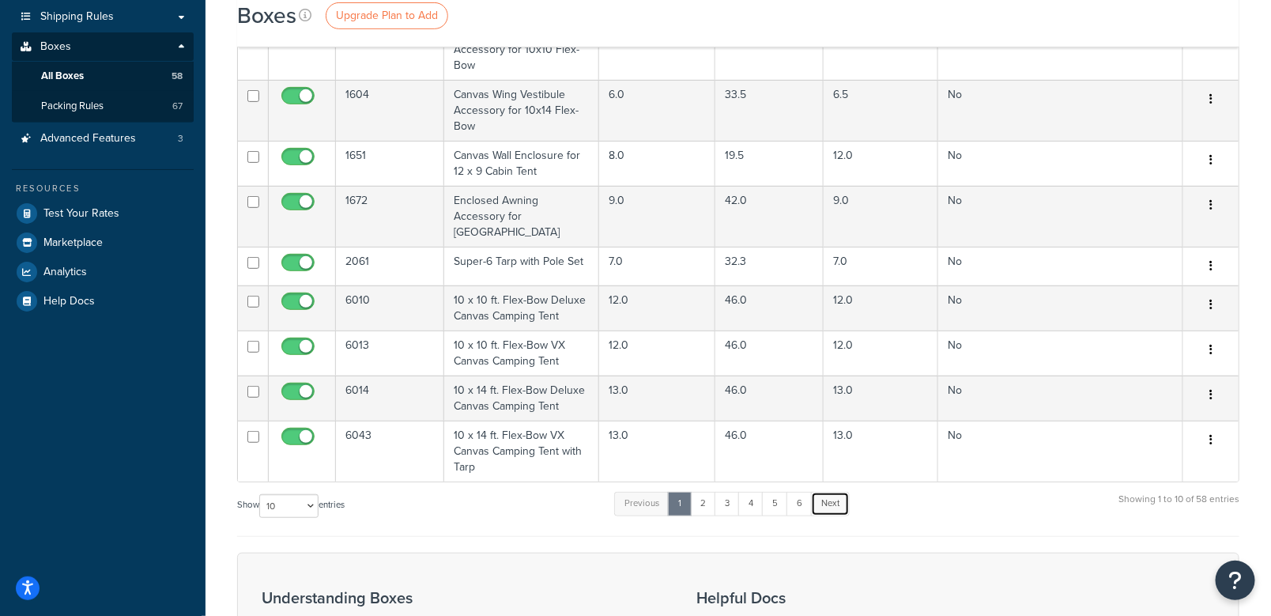
click at [844, 492] on link "Next" at bounding box center [830, 504] width 39 height 24
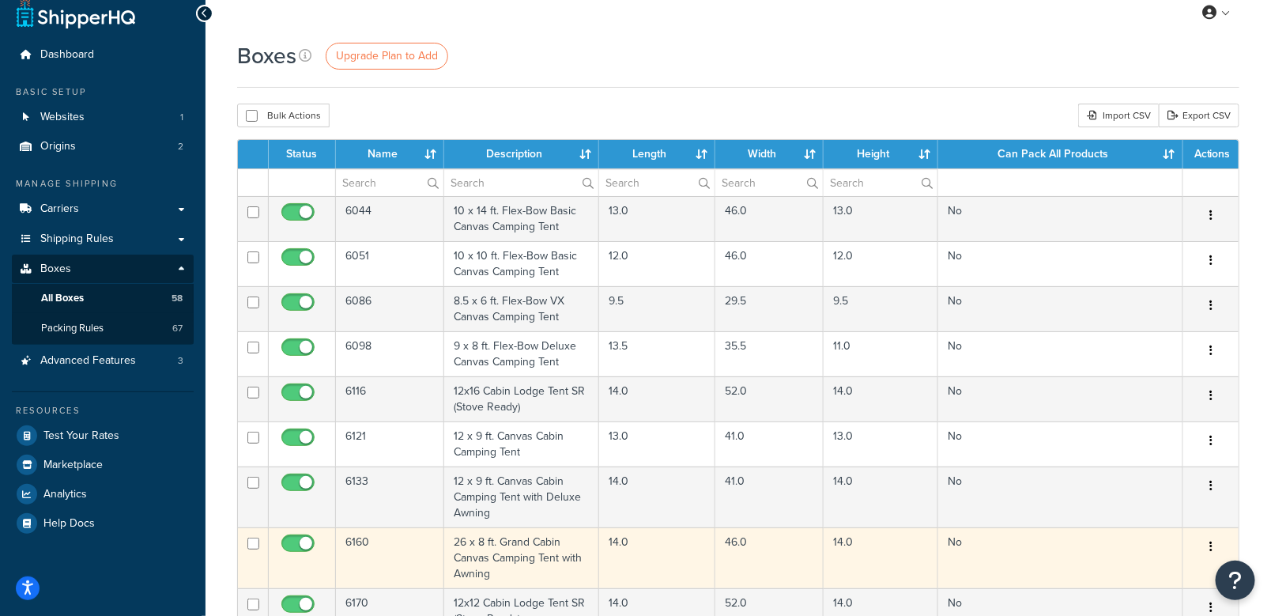
scroll to position [0, 0]
